Goal: Check status: Check status

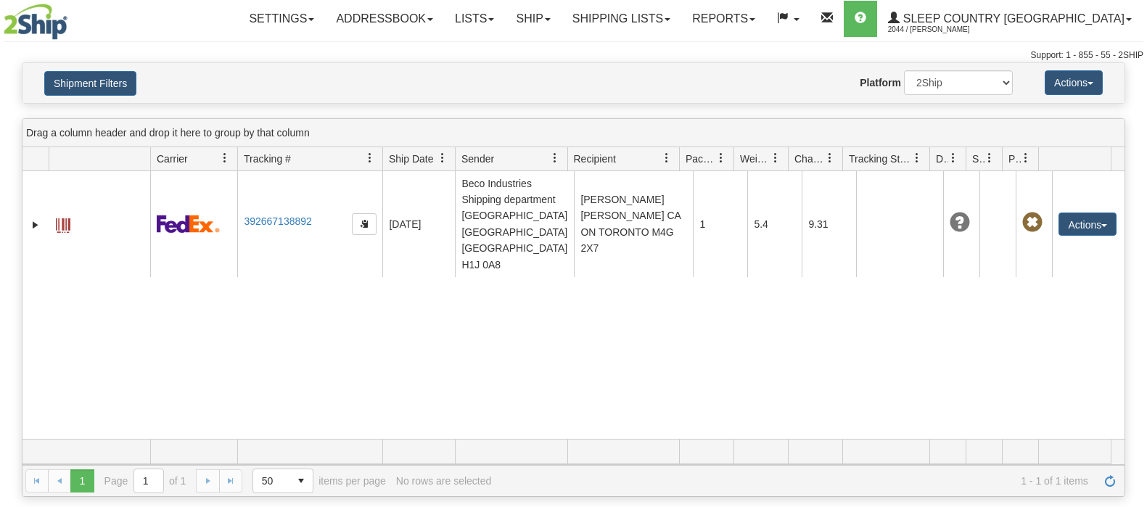
click at [104, 85] on button "Shipment Filters" at bounding box center [90, 83] width 92 height 25
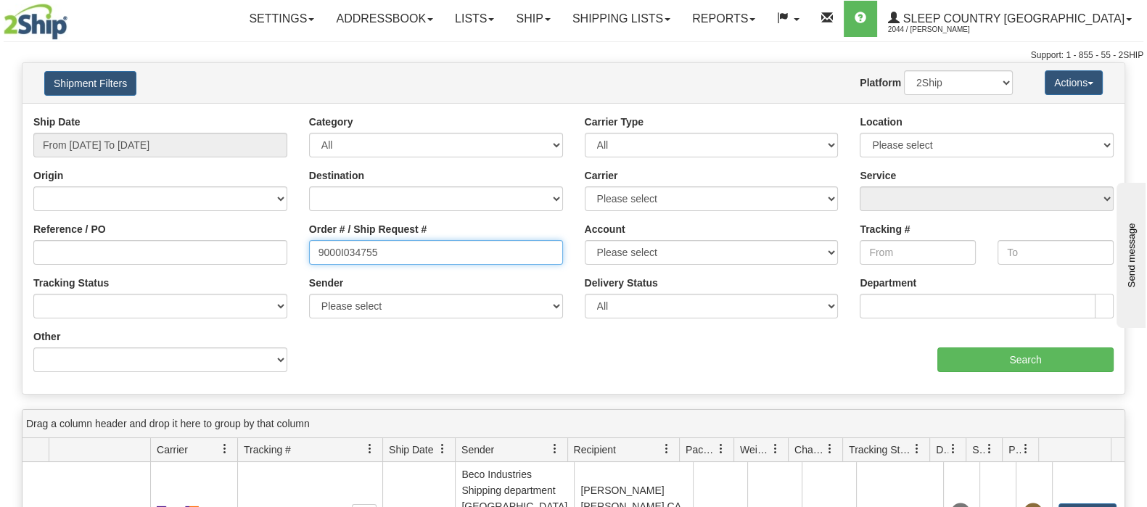
drag, startPoint x: 427, startPoint y: 260, endPoint x: 102, endPoint y: 248, distance: 325.9
click at [100, 115] on div "Reference / PO Order # / Ship Request # 9000I034755 Account Please select [GEOG…" at bounding box center [573, 115] width 1102 height 0
paste input "6629"
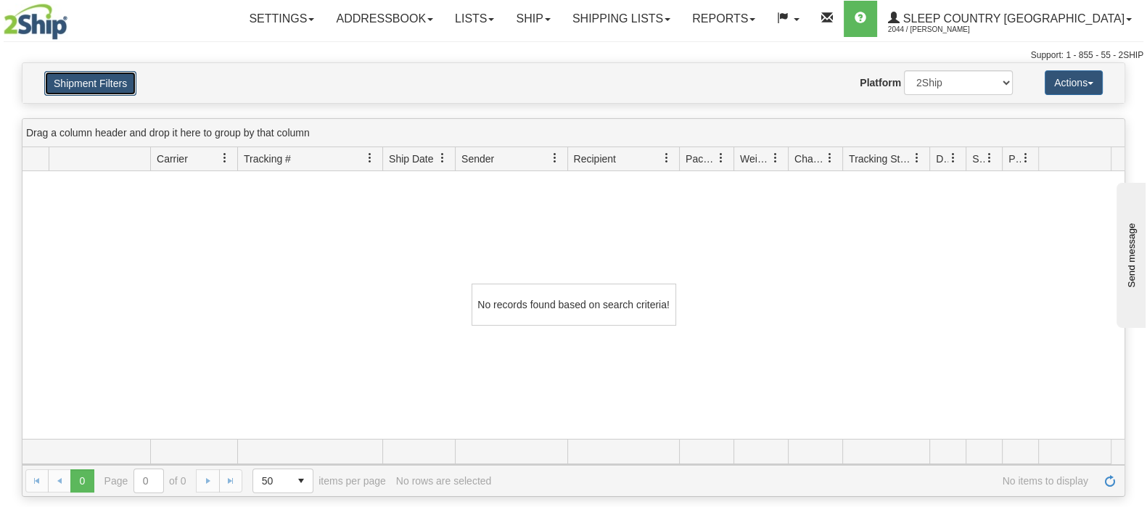
click at [111, 82] on button "Shipment Filters" at bounding box center [90, 83] width 92 height 25
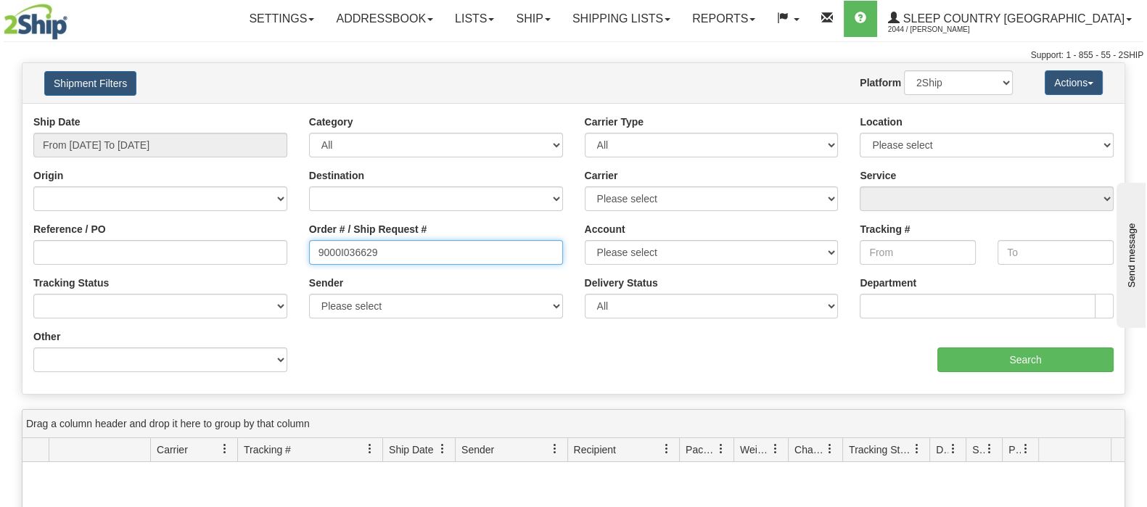
click at [405, 250] on input "9000I036629" at bounding box center [436, 252] width 254 height 25
click at [319, 250] on input "9000I036629" at bounding box center [436, 252] width 254 height 25
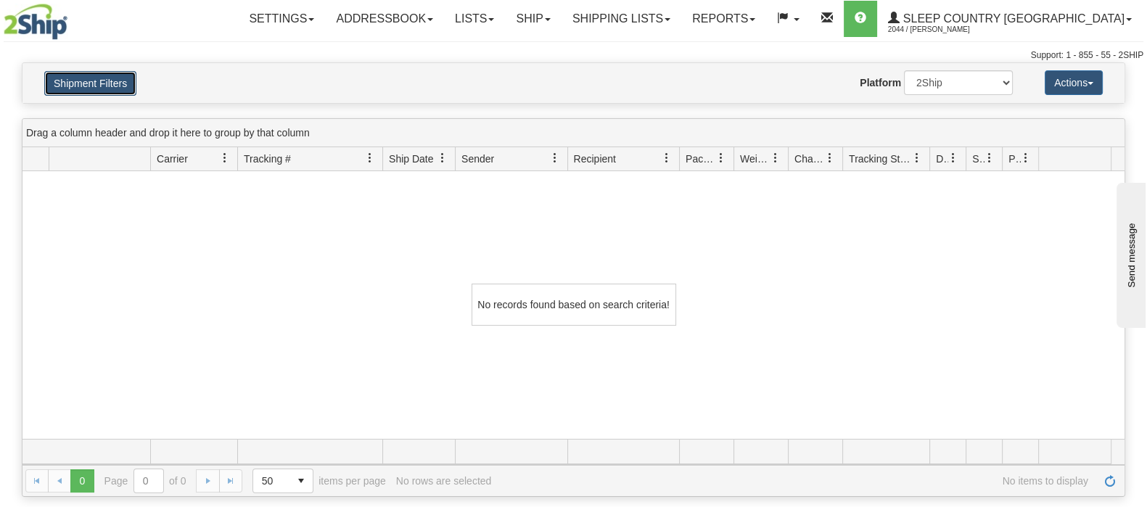
click at [97, 81] on button "Shipment Filters" at bounding box center [90, 83] width 92 height 25
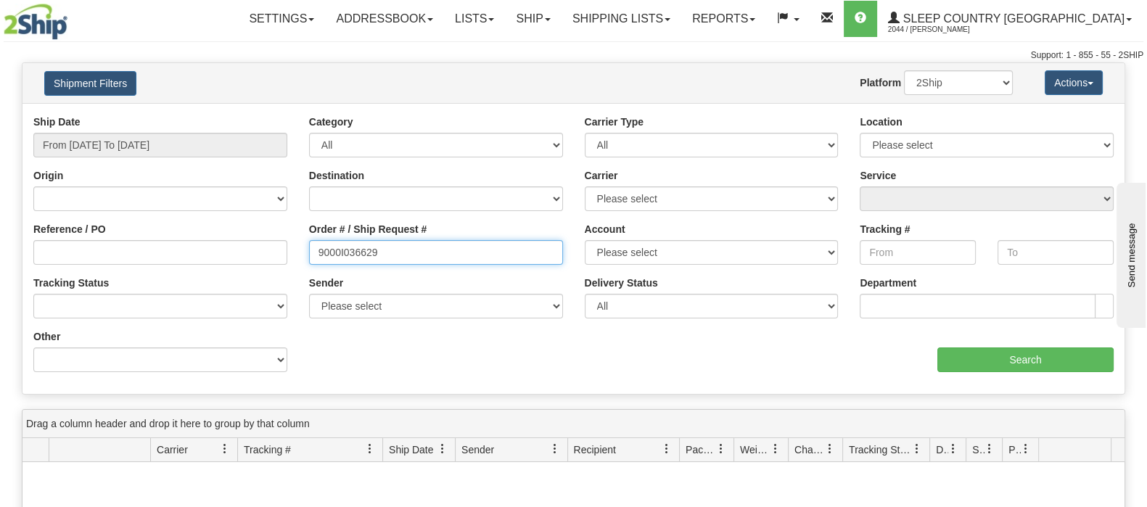
drag, startPoint x: 354, startPoint y: 260, endPoint x: 231, endPoint y: 253, distance: 123.5
click at [231, 115] on div "Reference / PO Order # / Ship Request # 9000I036629 Account Please select [GEOG…" at bounding box center [573, 115] width 1102 height 0
paste input "2I041546"
type input "9002I041546"
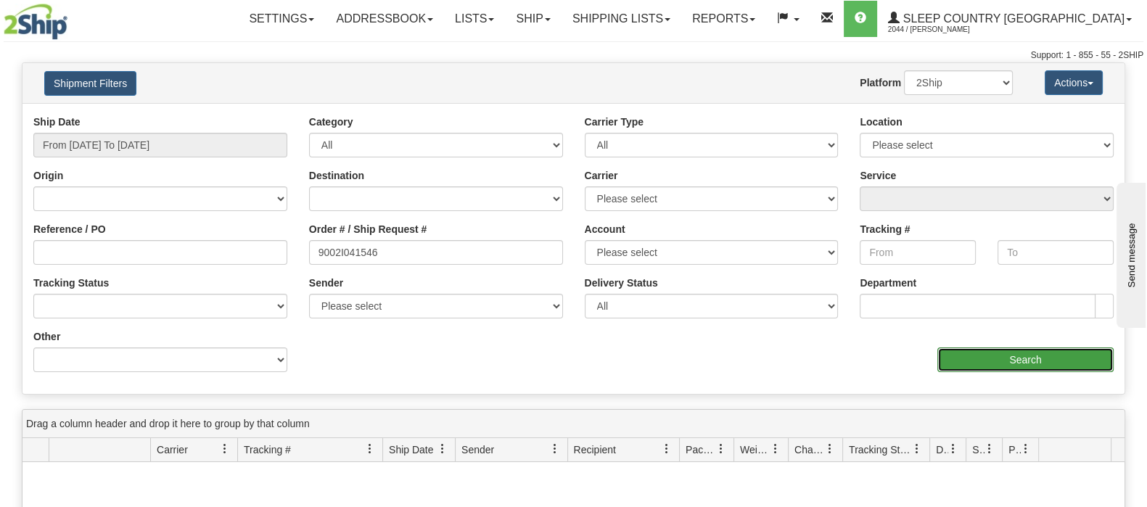
click at [1013, 366] on input "Search" at bounding box center [1025, 359] width 176 height 25
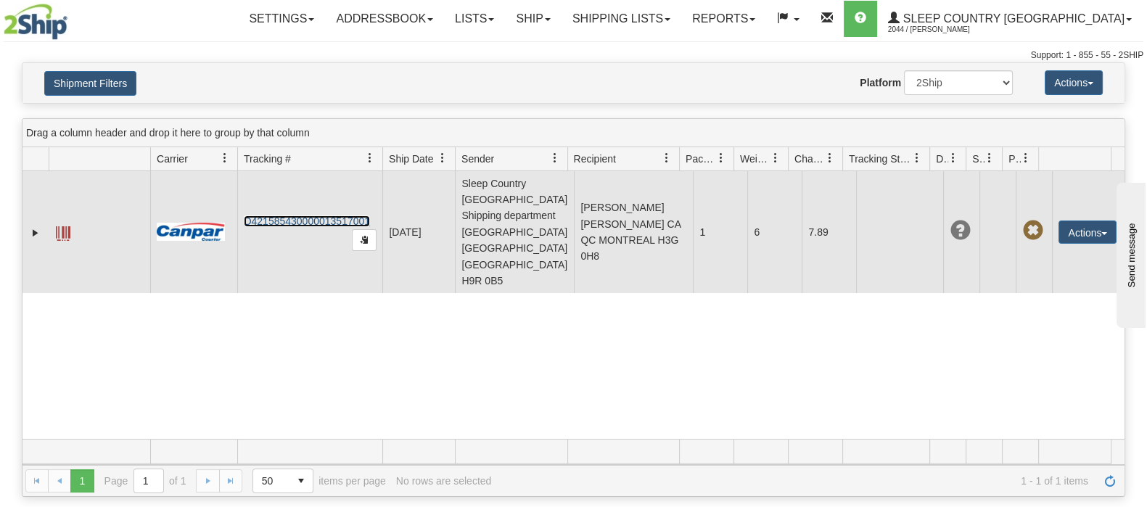
click at [319, 215] on link "D421585430000013517001" at bounding box center [307, 221] width 126 height 12
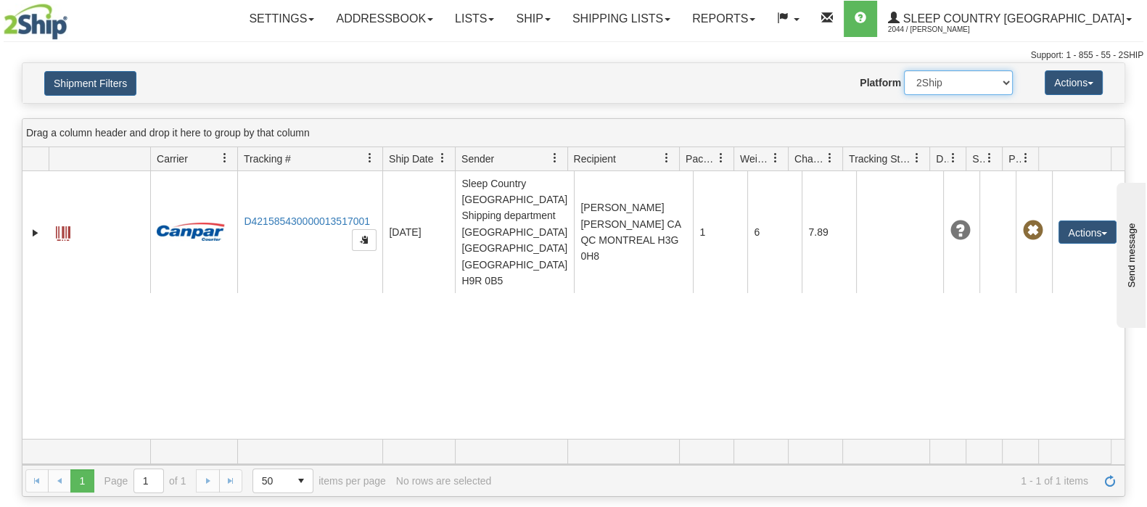
click at [937, 88] on select "2Ship Imported" at bounding box center [958, 82] width 109 height 25
click at [76, 74] on button "Shipment Filters" at bounding box center [90, 83] width 92 height 25
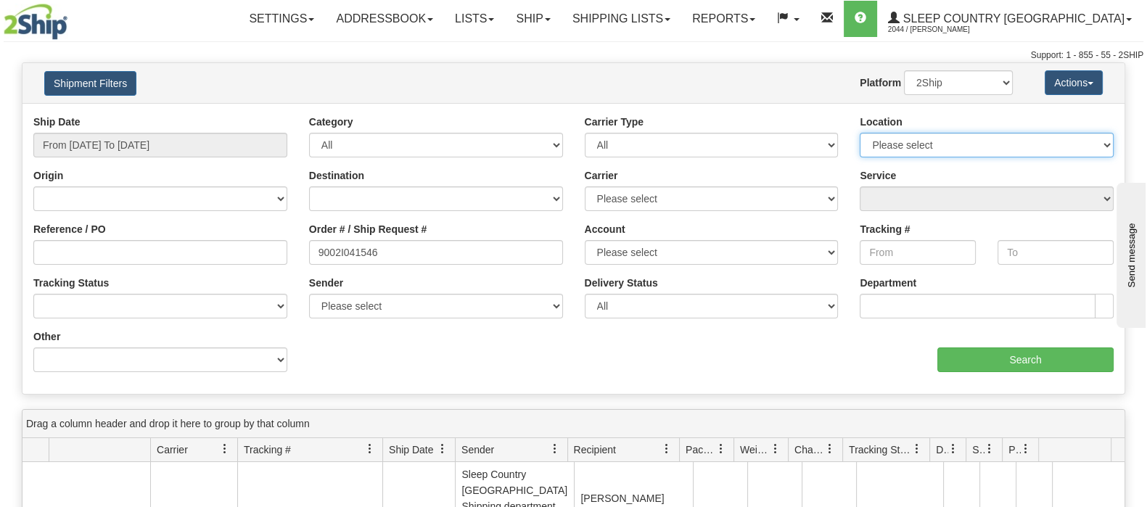
click at [918, 154] on select "Please select [GEOGRAPHIC_DATA] 921 922 93 94 97 390 915 916 98 902 95 96 90 91…" at bounding box center [987, 145] width 254 height 25
select select "7127"
click at [860, 133] on select "Please select [GEOGRAPHIC_DATA] 921 922 93 94 97 390 915 916 98 902 95 96 90 91…" at bounding box center [987, 145] width 254 height 25
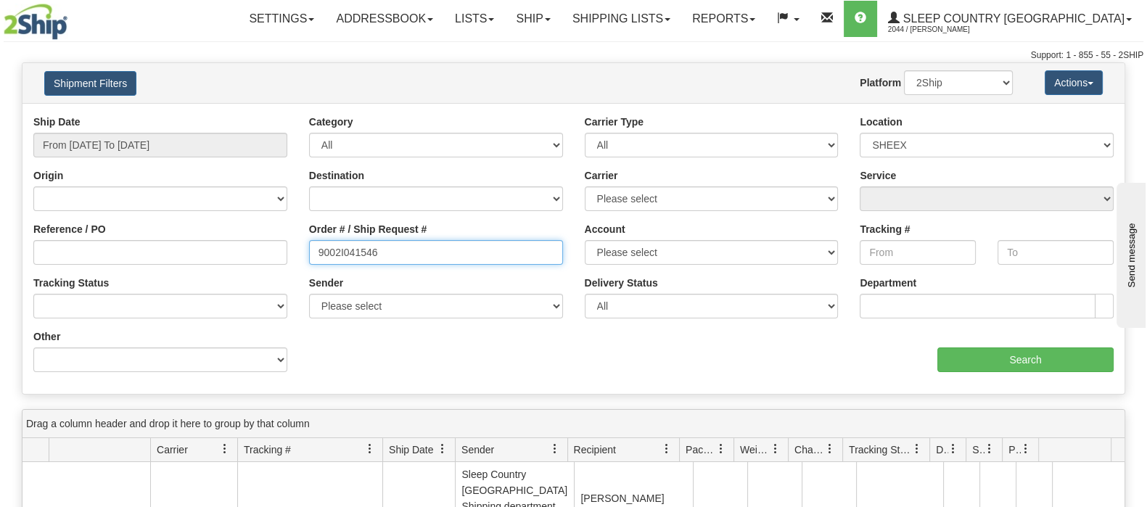
drag, startPoint x: 434, startPoint y: 247, endPoint x: 252, endPoint y: 247, distance: 181.3
click at [254, 115] on div "Reference / PO Order # / Ship Request # 9002I041546 Account Please select Purol…" at bounding box center [573, 115] width 1102 height 0
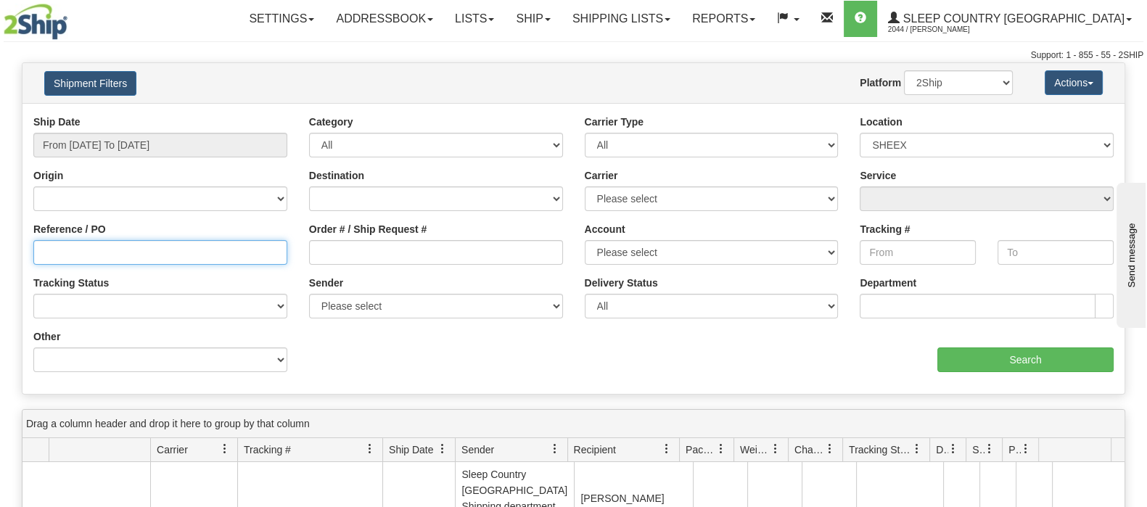
click at [158, 255] on input "Reference / PO" at bounding box center [160, 252] width 254 height 25
click at [160, 254] on input "Reference / PO" at bounding box center [160, 252] width 254 height 25
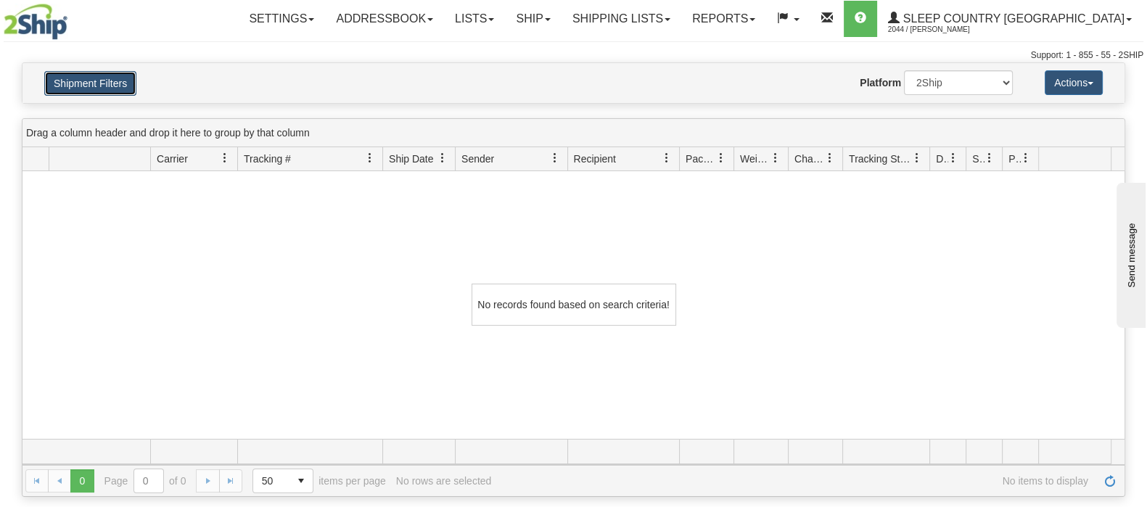
drag, startPoint x: 74, startPoint y: 74, endPoint x: 91, endPoint y: 83, distance: 18.8
click at [75, 74] on button "Shipment Filters" at bounding box center [90, 83] width 92 height 25
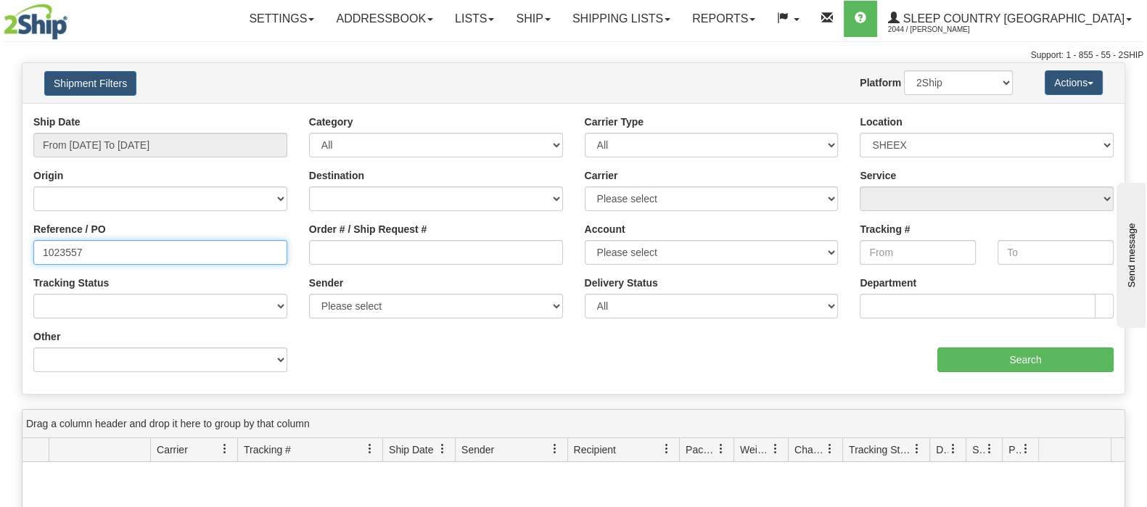
click at [161, 252] on input "1023557" at bounding box center [160, 252] width 254 height 25
click at [43, 250] on input "1023557" at bounding box center [160, 252] width 254 height 25
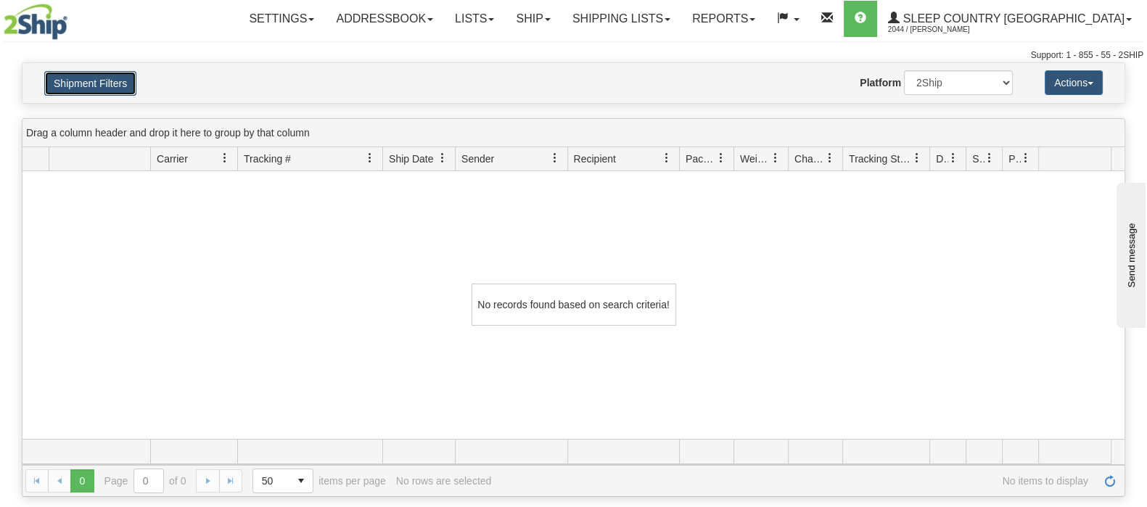
click at [112, 88] on button "Shipment Filters" at bounding box center [90, 83] width 92 height 25
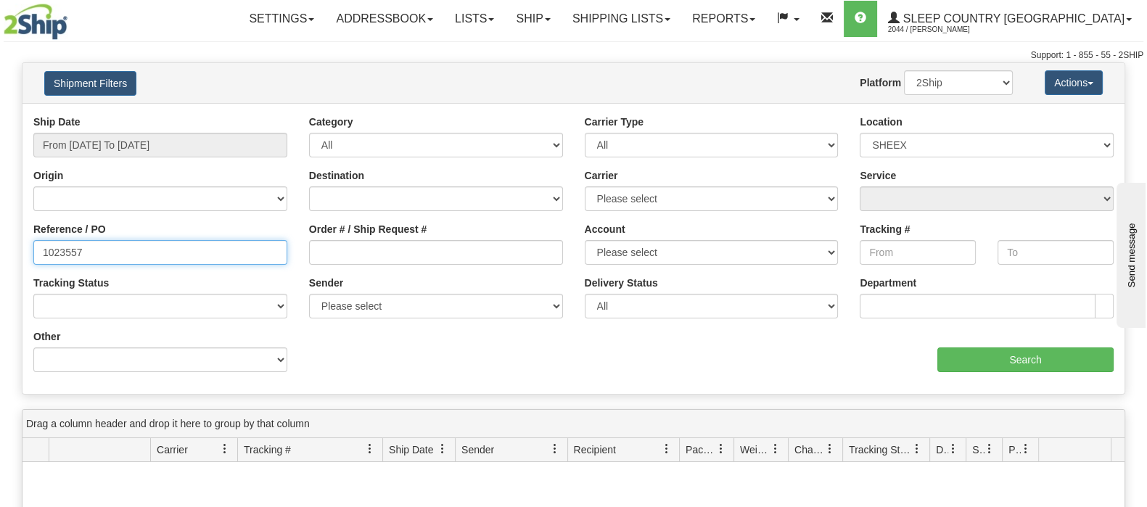
drag, startPoint x: 136, startPoint y: 248, endPoint x: -88, endPoint y: 244, distance: 224.2
click at [0, 244] on html "Upgrade Account Cancel Toggle navigation Settings New Senders" at bounding box center [573, 253] width 1147 height 507
paste input "9002I041546"
type input "9002I041546"
click at [989, 373] on div "Ship Date From [DATE] To [DATE] Category All Inbound Outbound Carrier Type All …" at bounding box center [573, 249] width 1102 height 268
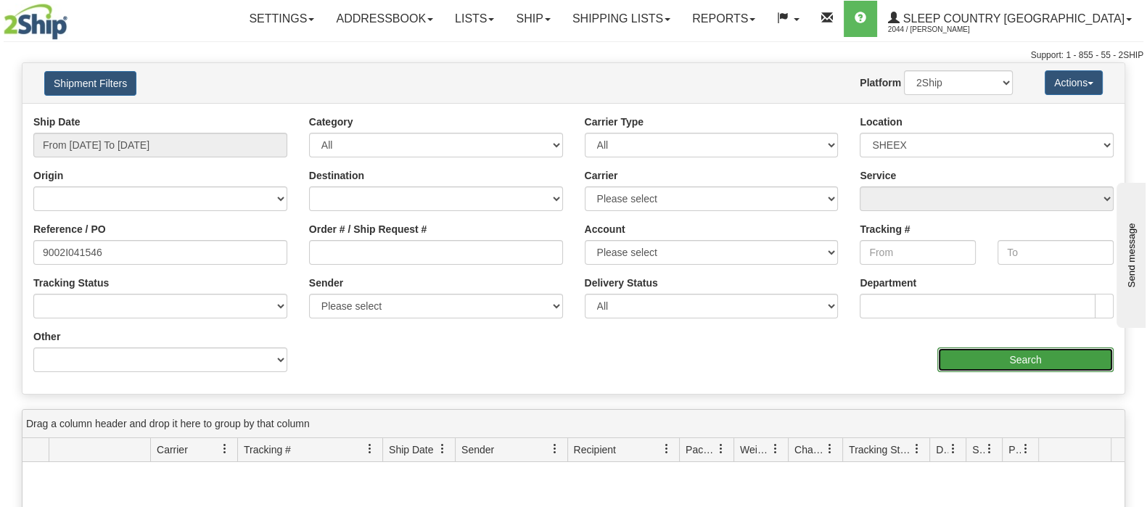
click at [989, 368] on input "Search" at bounding box center [1025, 359] width 176 height 25
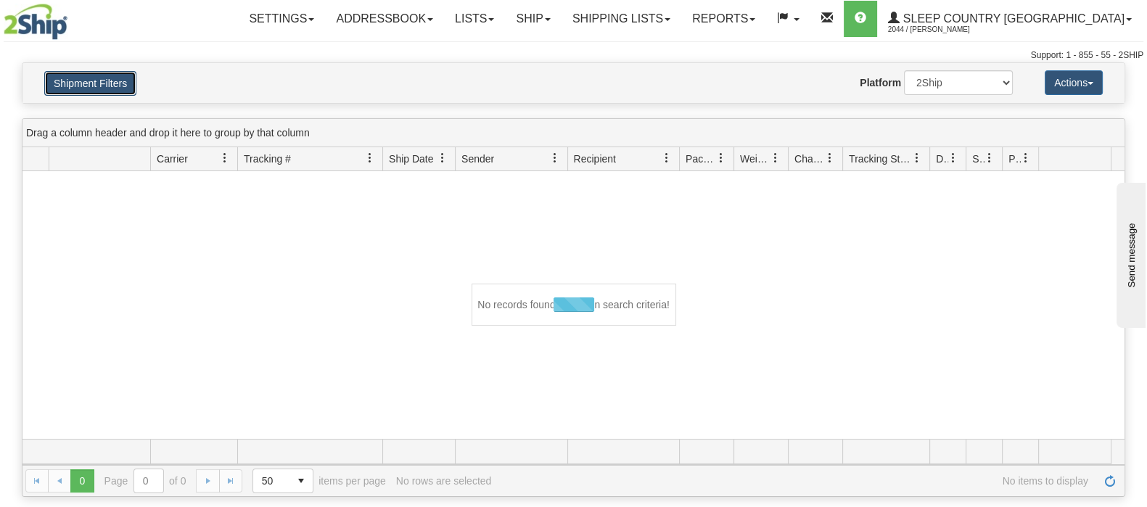
click at [123, 80] on button "Shipment Filters" at bounding box center [90, 83] width 92 height 25
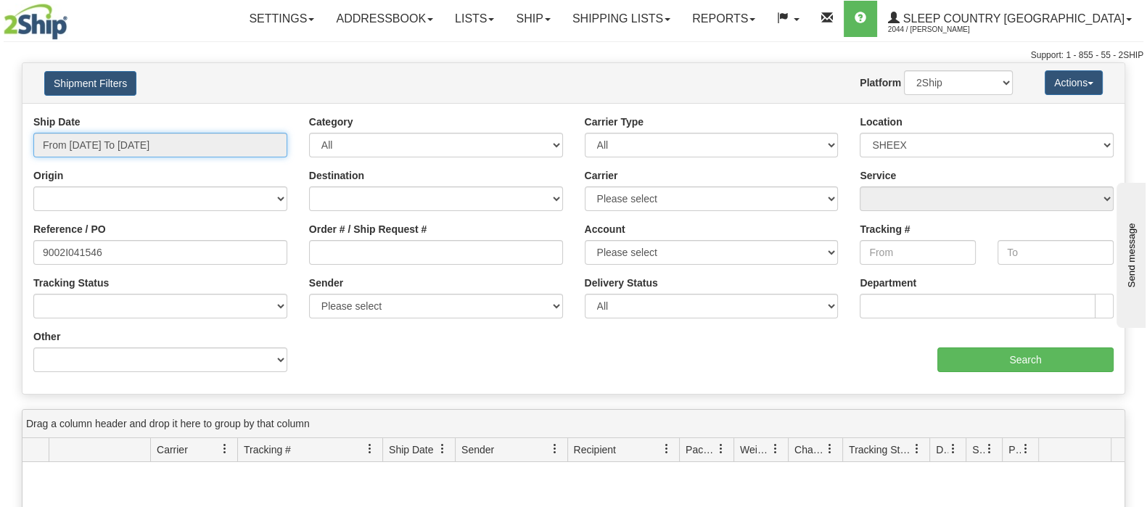
click at [183, 146] on input "From [DATE] To [DATE]" at bounding box center [160, 145] width 254 height 25
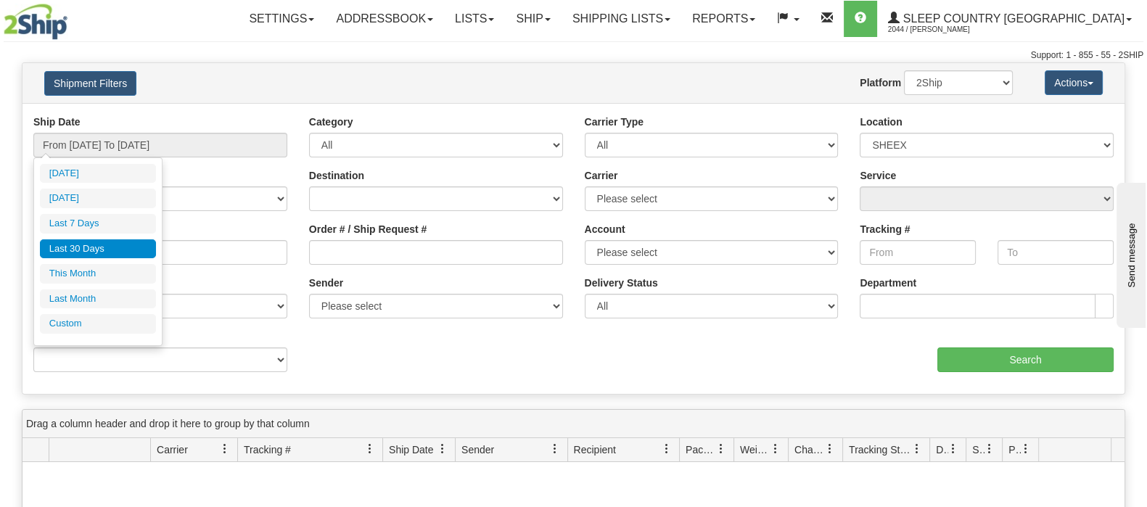
click at [544, 399] on div "Please wait... × Confirm Delete Delete Cancel × Confirm Delete Yes No Cancel × …" at bounding box center [573, 424] width 1147 height 725
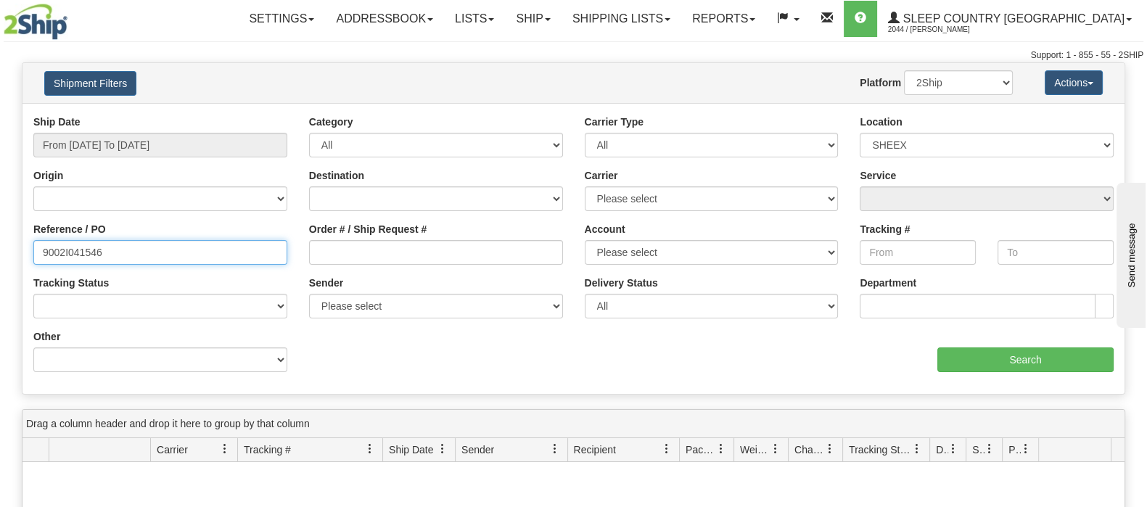
drag, startPoint x: 173, startPoint y: 259, endPoint x: -41, endPoint y: 262, distance: 213.3
click at [0, 262] on html "Upgrade Account Cancel Toggle navigation Settings New Senders" at bounding box center [573, 253] width 1147 height 507
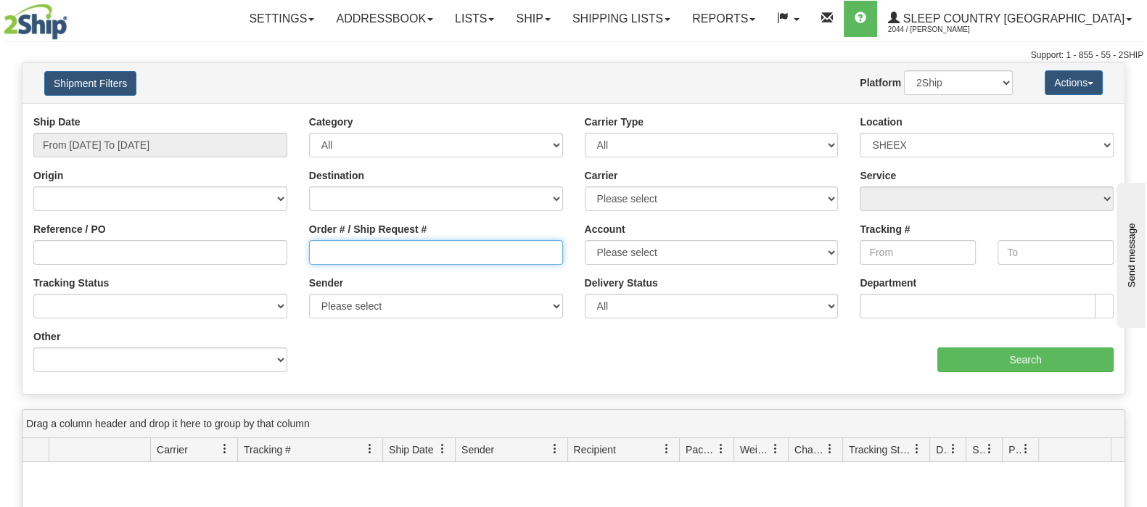
click at [352, 241] on input "Order # / Ship Request #" at bounding box center [436, 252] width 254 height 25
paste input "9002I041546"
type input "9002I041546"
click at [978, 378] on div "Ship Date From [DATE] To [DATE] Category All Inbound Outbound Carrier Type All …" at bounding box center [573, 249] width 1102 height 268
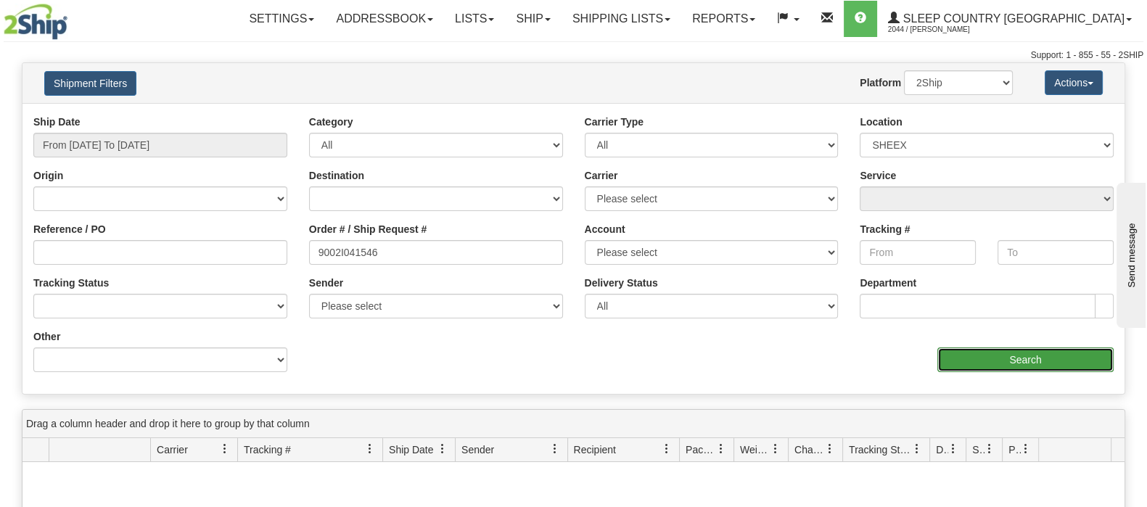
click at [972, 364] on input "Search" at bounding box center [1025, 359] width 176 height 25
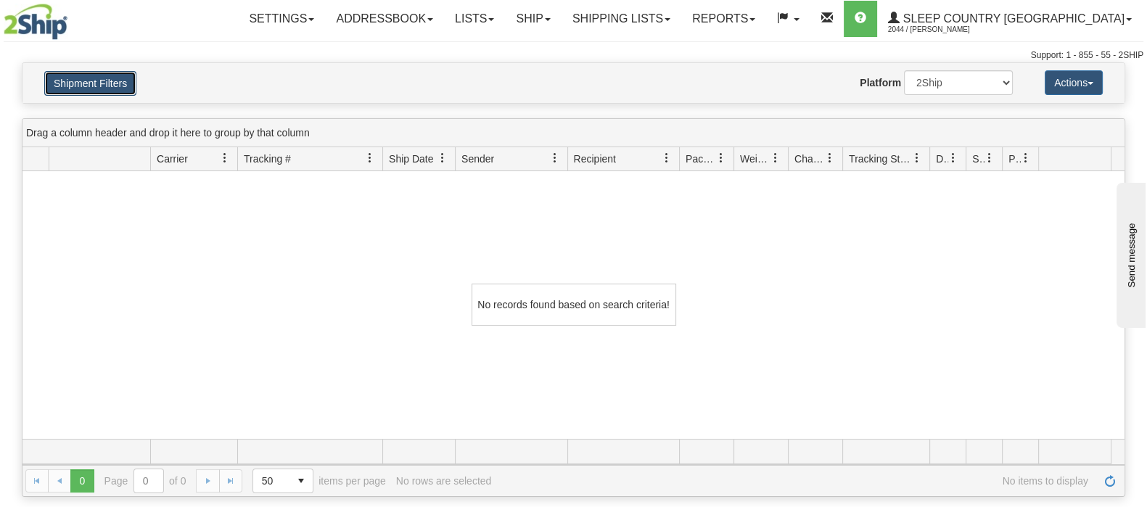
click at [125, 88] on button "Shipment Filters" at bounding box center [90, 83] width 92 height 25
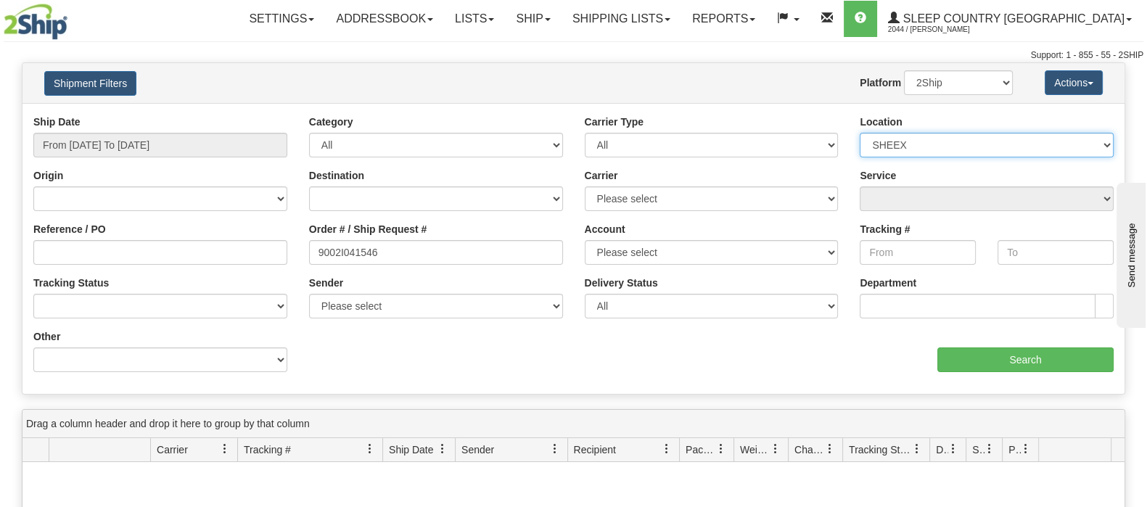
drag, startPoint x: 865, startPoint y: 148, endPoint x: 773, endPoint y: 148, distance: 92.1
click at [773, 115] on div "Ship Date From [DATE] To [DATE] Category All Inbound Outbound Carrier Type All …" at bounding box center [573, 115] width 1102 height 0
select select
click at [860, 133] on select "Please select [GEOGRAPHIC_DATA] 921 922 93 94 97 390 915 916 98 902 95 96 90 91…" at bounding box center [987, 145] width 254 height 25
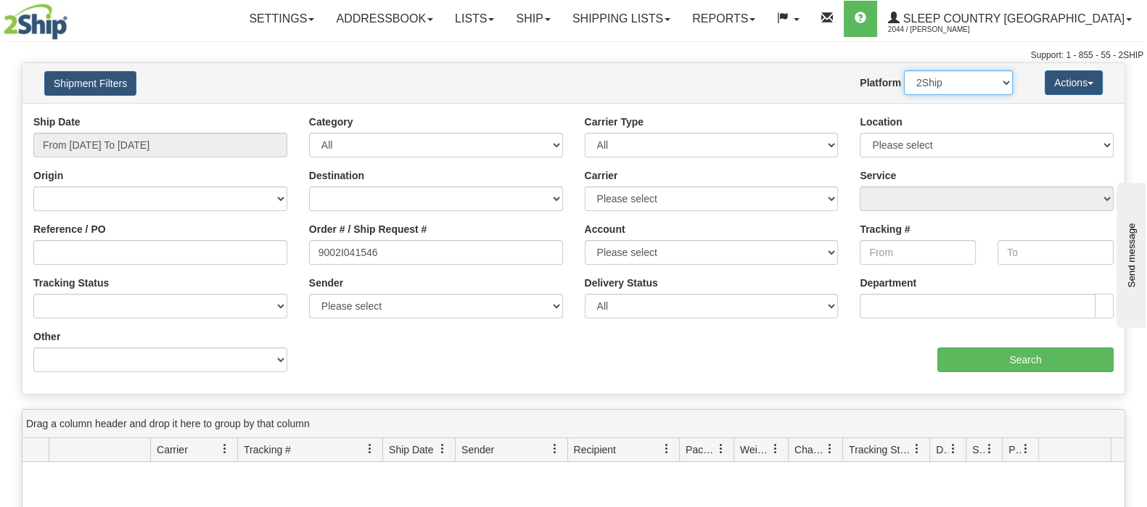
click at [943, 88] on select "2Ship Imported" at bounding box center [958, 82] width 109 height 25
select select "1"
click at [904, 70] on select "2Ship Imported" at bounding box center [958, 82] width 109 height 25
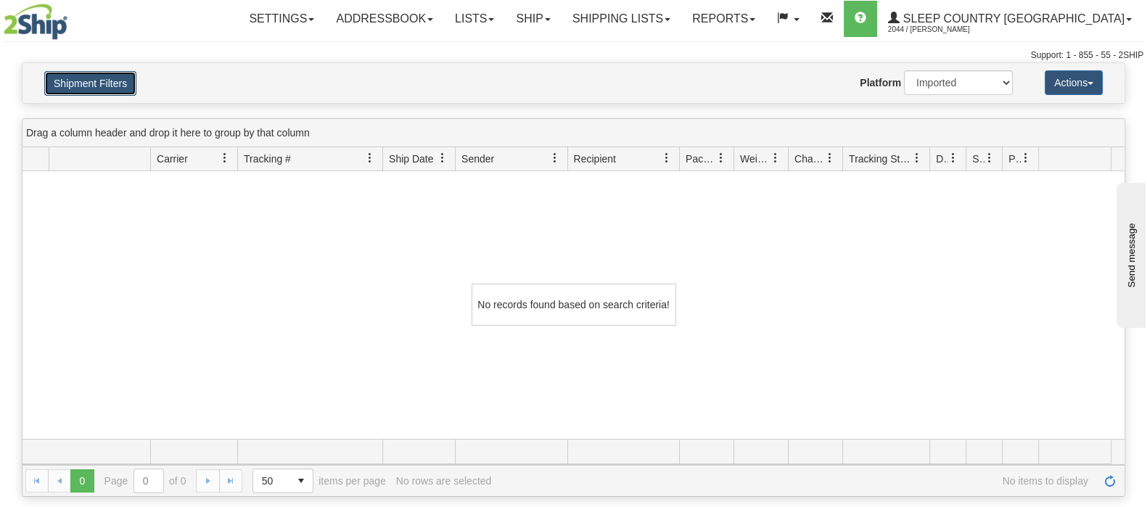
click at [65, 79] on button "Shipment Filters" at bounding box center [90, 83] width 92 height 25
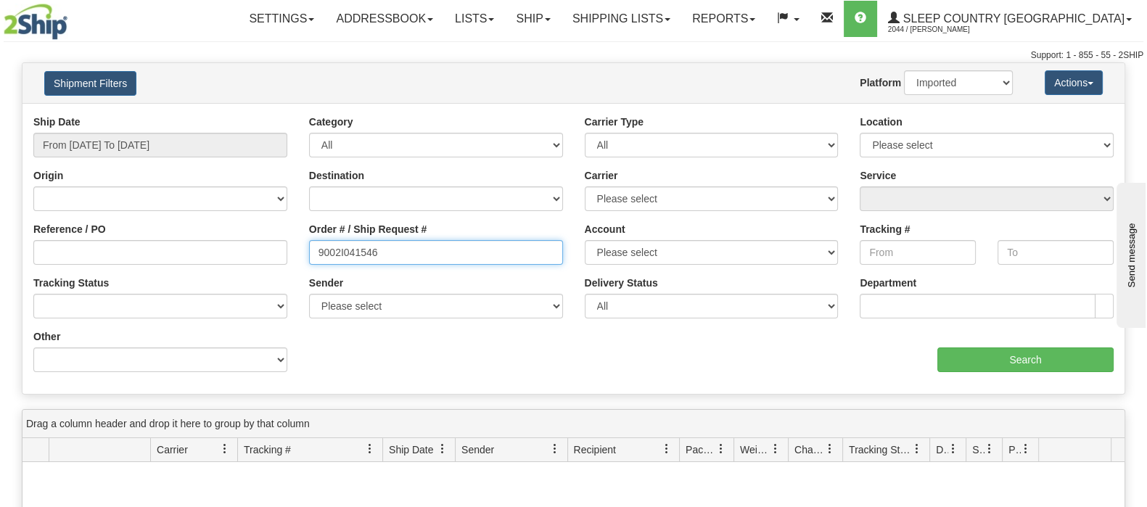
click at [393, 258] on input "9002I041546" at bounding box center [436, 252] width 254 height 25
click at [1095, 375] on div "Ship Date From [DATE] To [DATE] Category All Inbound Outbound Carrier Type All …" at bounding box center [573, 249] width 1102 height 268
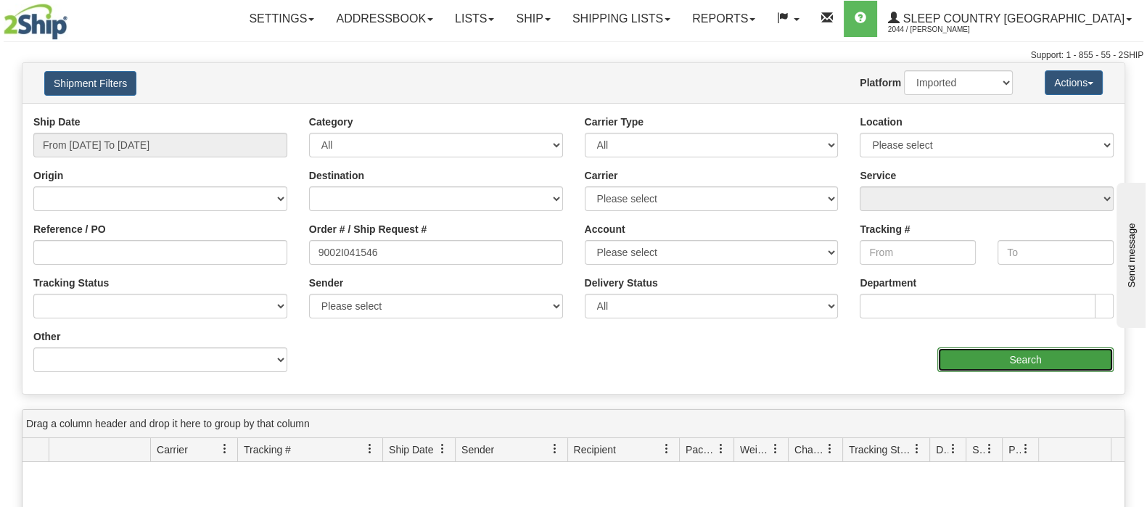
click at [1045, 353] on input "Search" at bounding box center [1025, 359] width 176 height 25
